Goal: Book appointment/travel/reservation

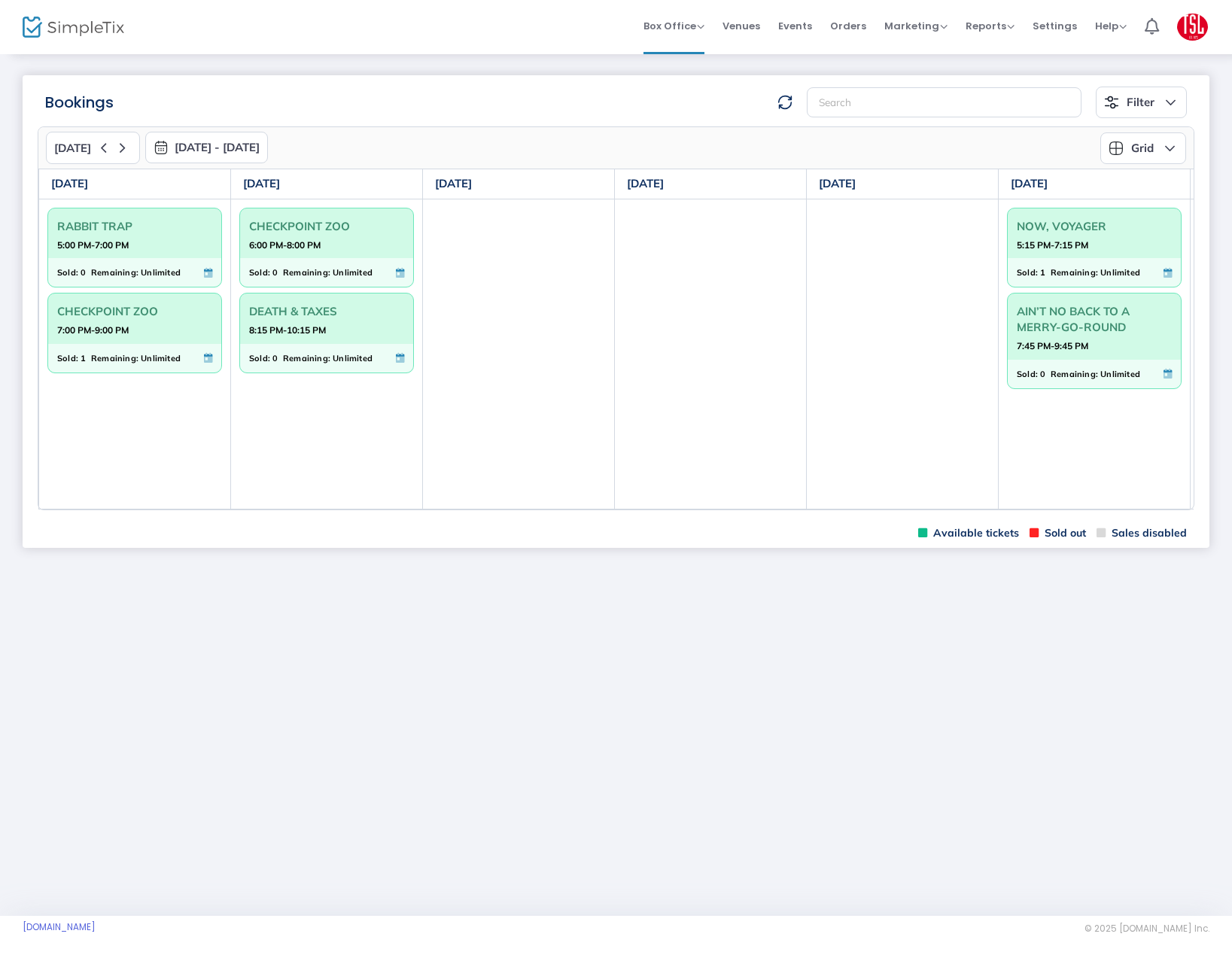
click at [1077, 508] on td "NOW, VOYAGER 5:15 PM-7:15 PM Sold: 1 Remaining: Unlimited AIN’T NO BACK TO A ME…" at bounding box center [1095, 354] width 192 height 311
click at [1076, 509] on td "NOW, VOYAGER 5:15 PM-7:15 PM Sold: 1 Remaining: Unlimited AIN’T NO BACK TO A ME…" at bounding box center [1095, 354] width 192 height 311
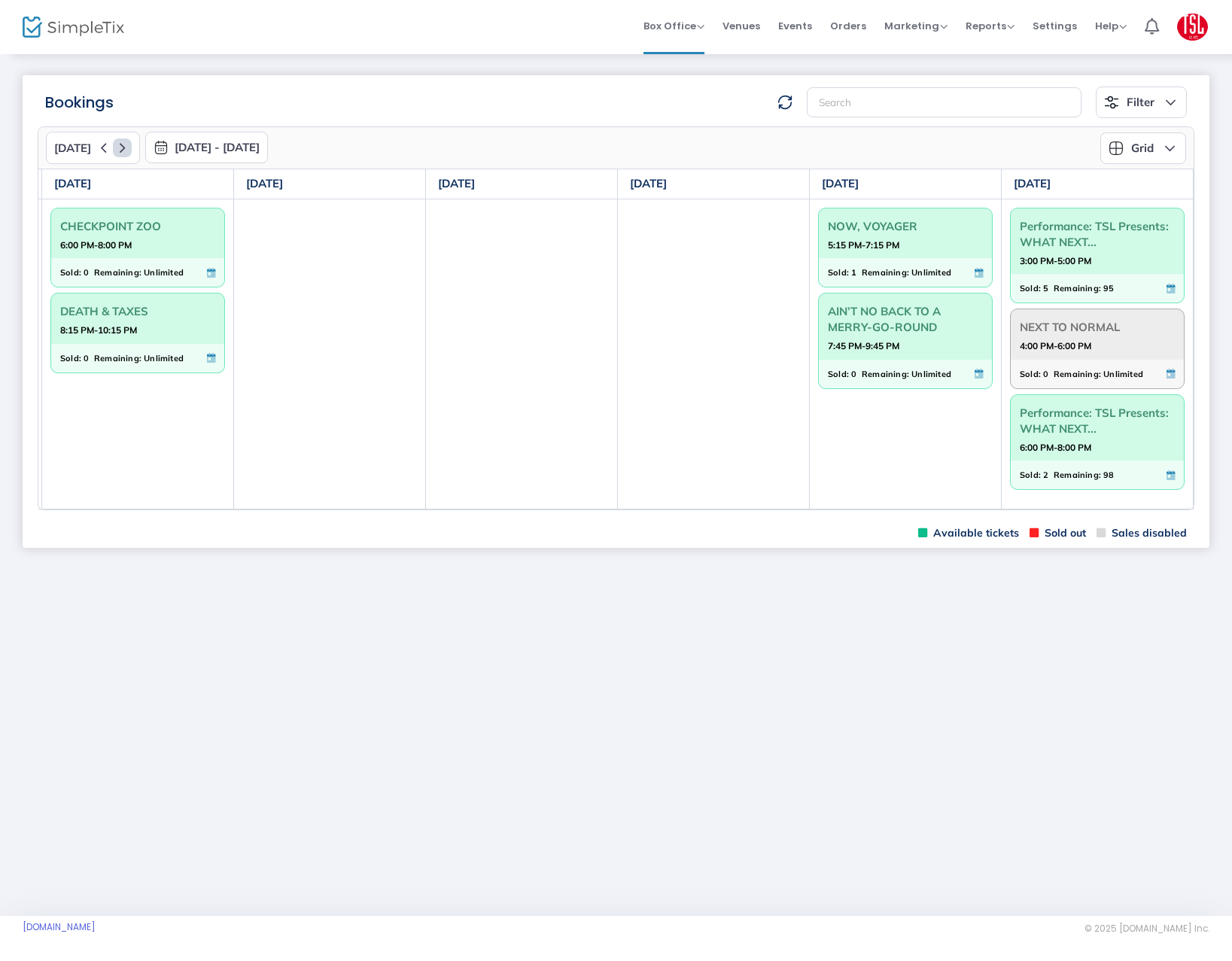
click at [120, 149] on icon at bounding box center [121, 147] width 18 height 18
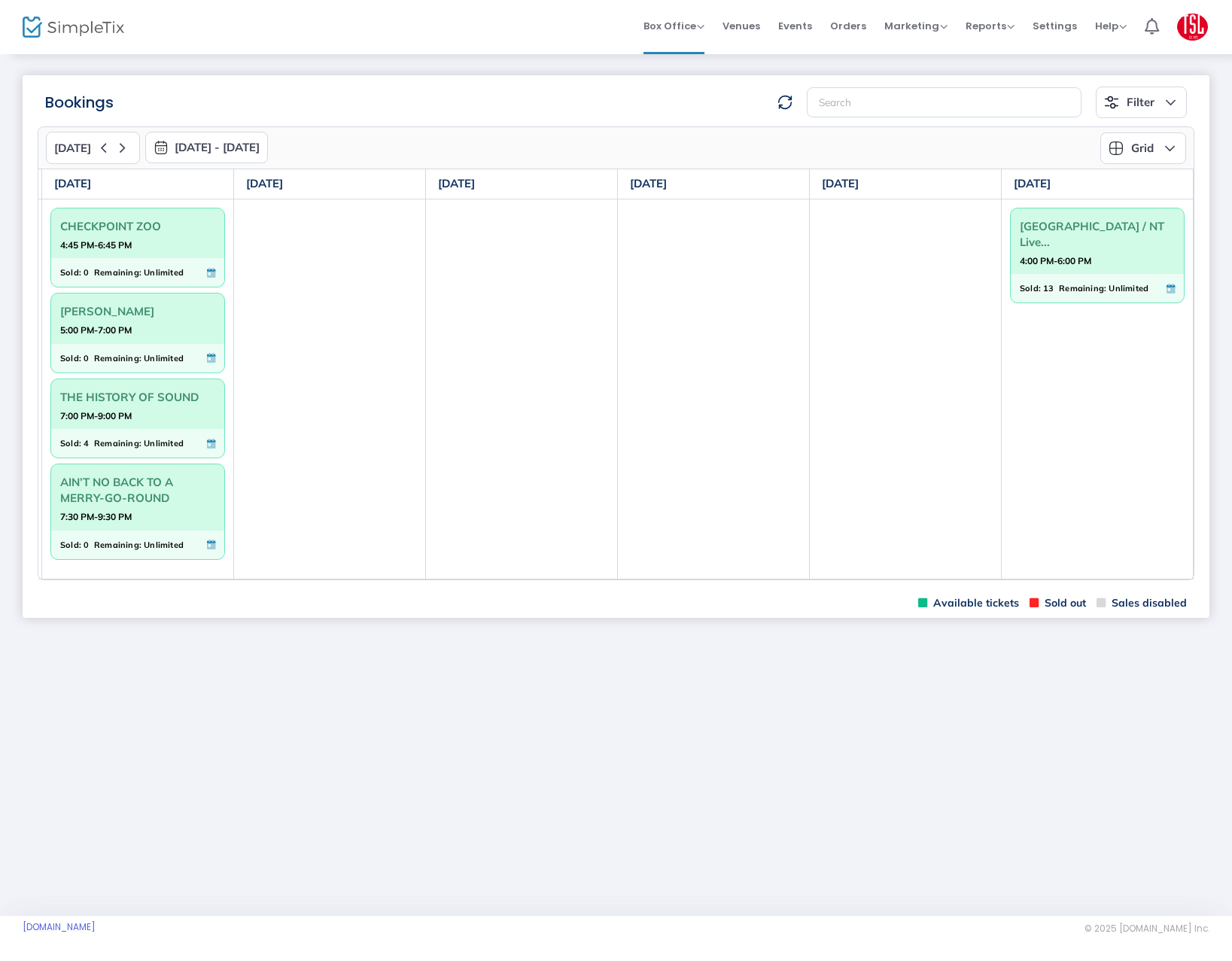
click at [97, 579] on td "CHECKPOINT ZOO 4:45 PM-6:45 PM Sold: 0 Remaining: Unlimited [PERSON_NAME] 5:00 …" at bounding box center [137, 388] width 192 height 380
click at [113, 580] on div "[DATE] [DATE] - [DATE] [DATE] [DATE] Su Mo Tu We Th Fr Sa 31 1 2 3 4 5 6 7 8 9 …" at bounding box center [616, 353] width 1156 height 454
click at [182, 584] on m-panel-content "[DATE] [DATE] - [DATE] [DATE] [DATE] Su Mo Tu We Th Fr Sa 31 1 2 3 4 5 6 7 8 9 …" at bounding box center [616, 353] width 1187 height 470
click at [134, 575] on td "CHECKPOINT ZOO 4:45 PM-6:45 PM Sold: 0 Remaining: Unlimited [PERSON_NAME] 5:00 …" at bounding box center [137, 388] width 192 height 380
click at [130, 580] on div "[DATE] [DATE] - [DATE] [DATE] [DATE] Su Mo Tu We Th Fr Sa 31 1 2 3 4 5 6 7 8 9 …" at bounding box center [616, 353] width 1156 height 454
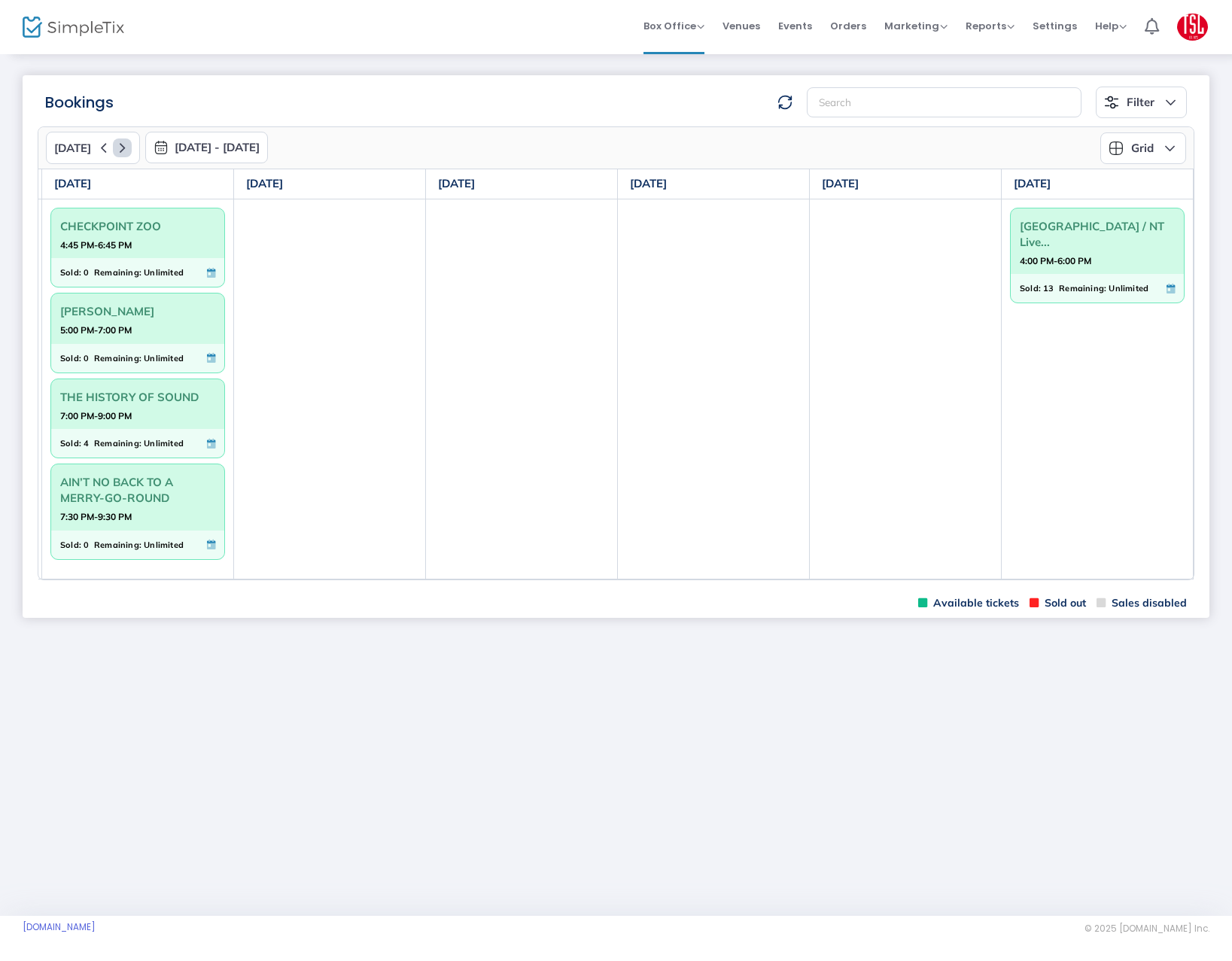
click at [120, 149] on icon at bounding box center [121, 147] width 18 height 18
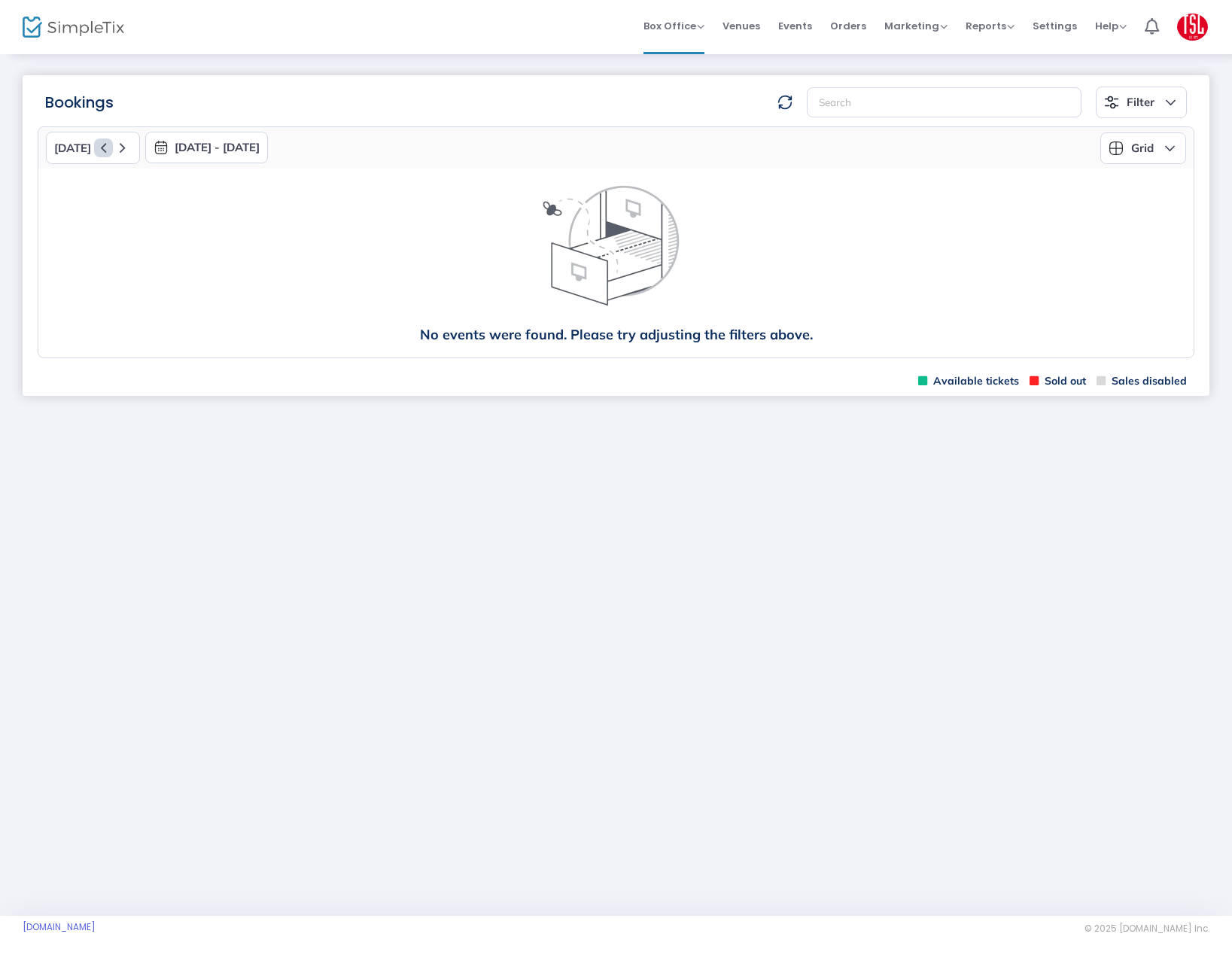
click at [100, 145] on icon at bounding box center [103, 147] width 18 height 18
